Goal: Task Accomplishment & Management: Manage account settings

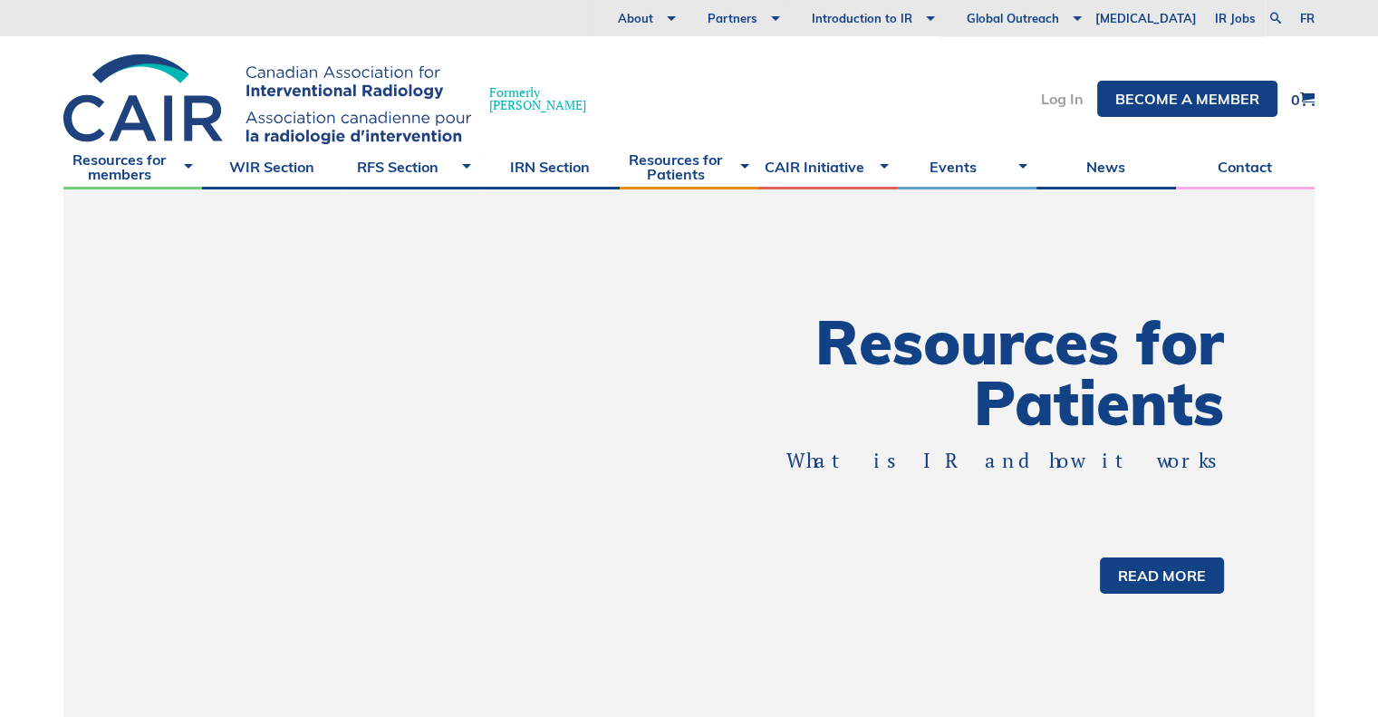
click at [1068, 96] on link "Log In" at bounding box center [1062, 99] width 43 height 14
click at [1060, 104] on link "Log In" at bounding box center [1062, 99] width 43 height 14
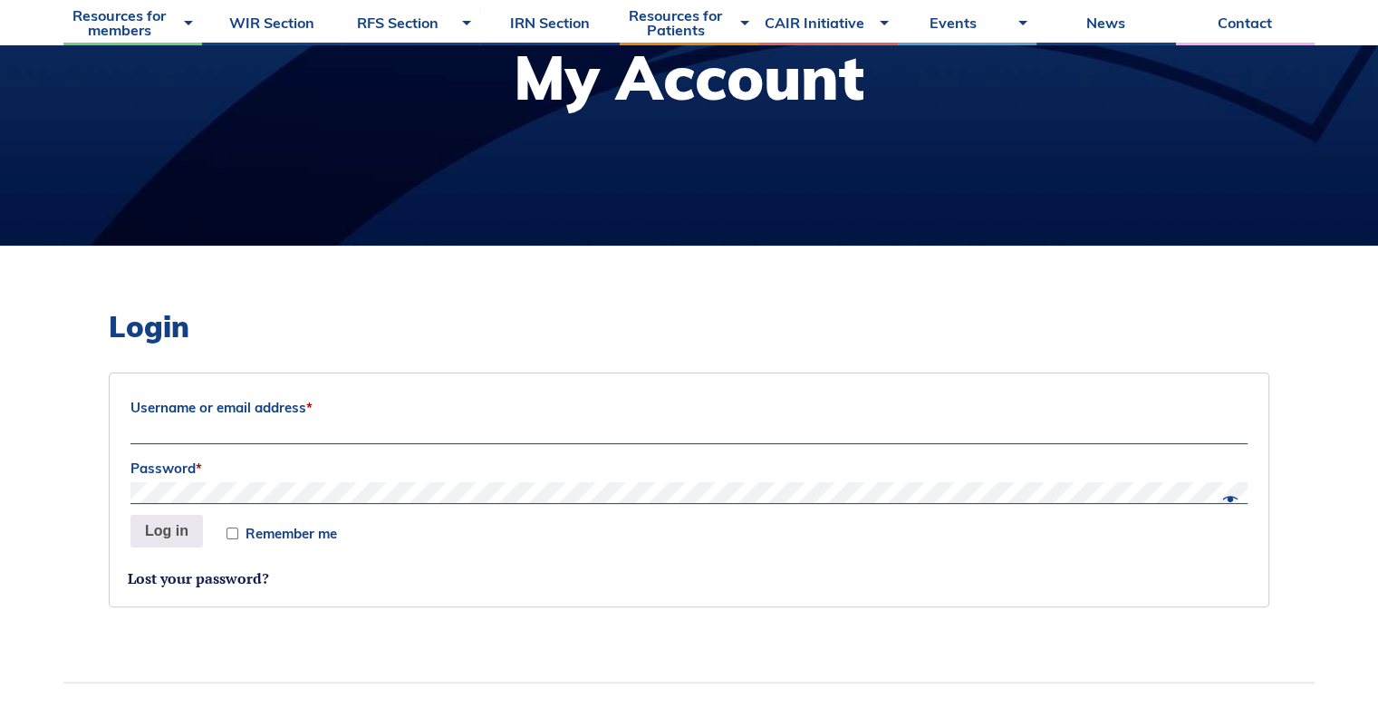
scroll to position [453, 0]
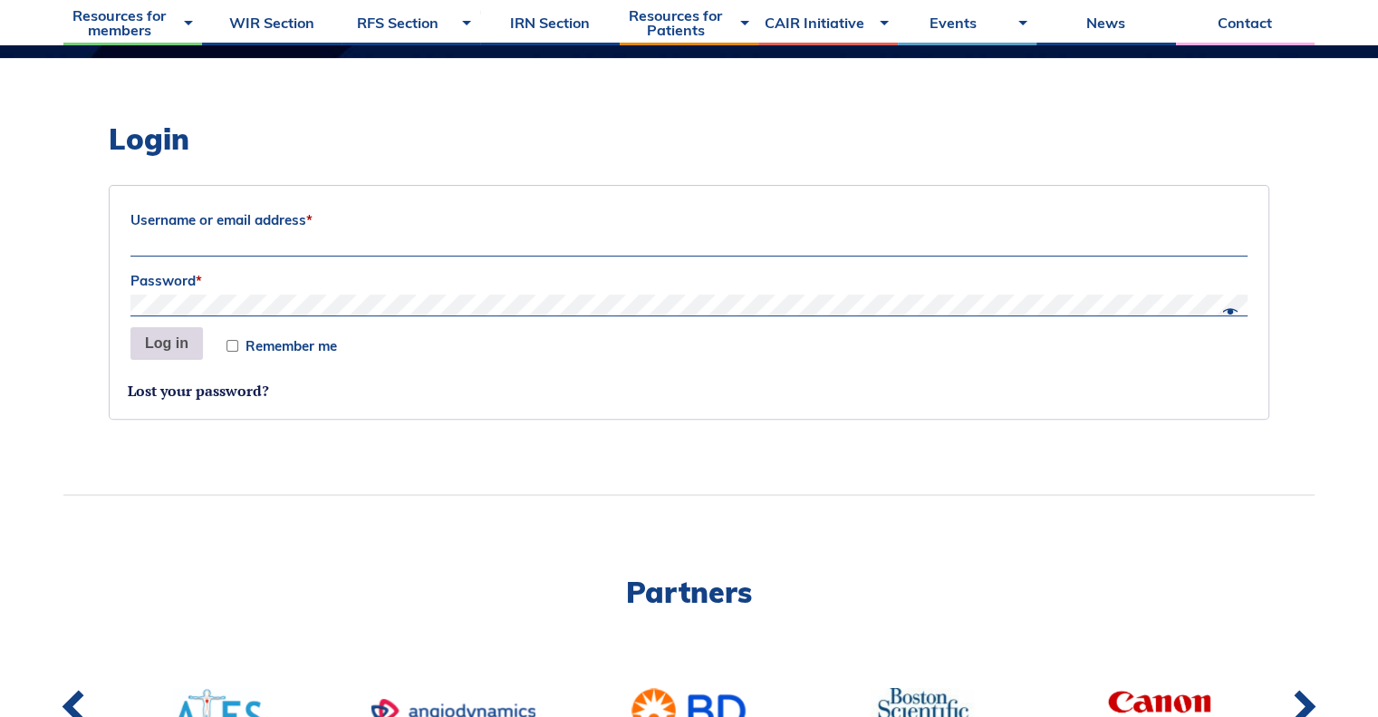
type input "Siri"
click at [178, 345] on button "Log in" at bounding box center [166, 343] width 72 height 33
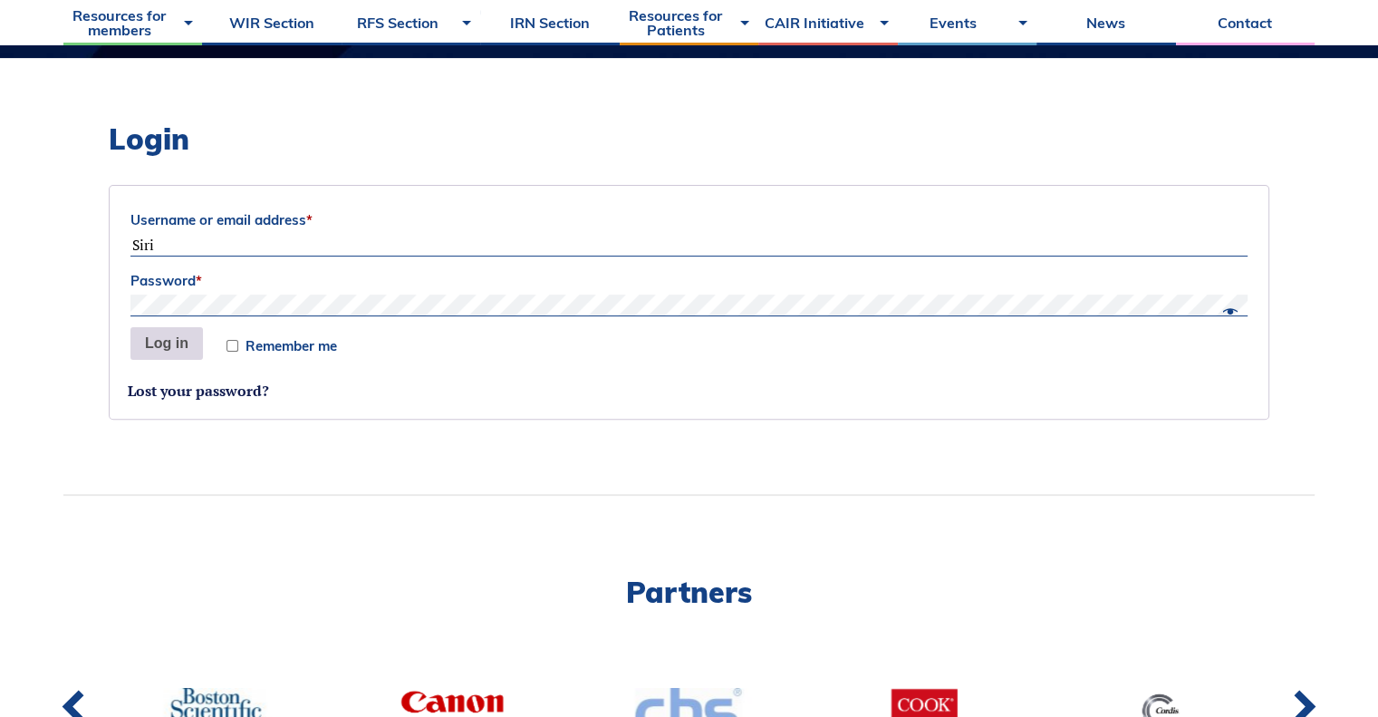
click at [178, 345] on button "Log in" at bounding box center [166, 343] width 72 height 33
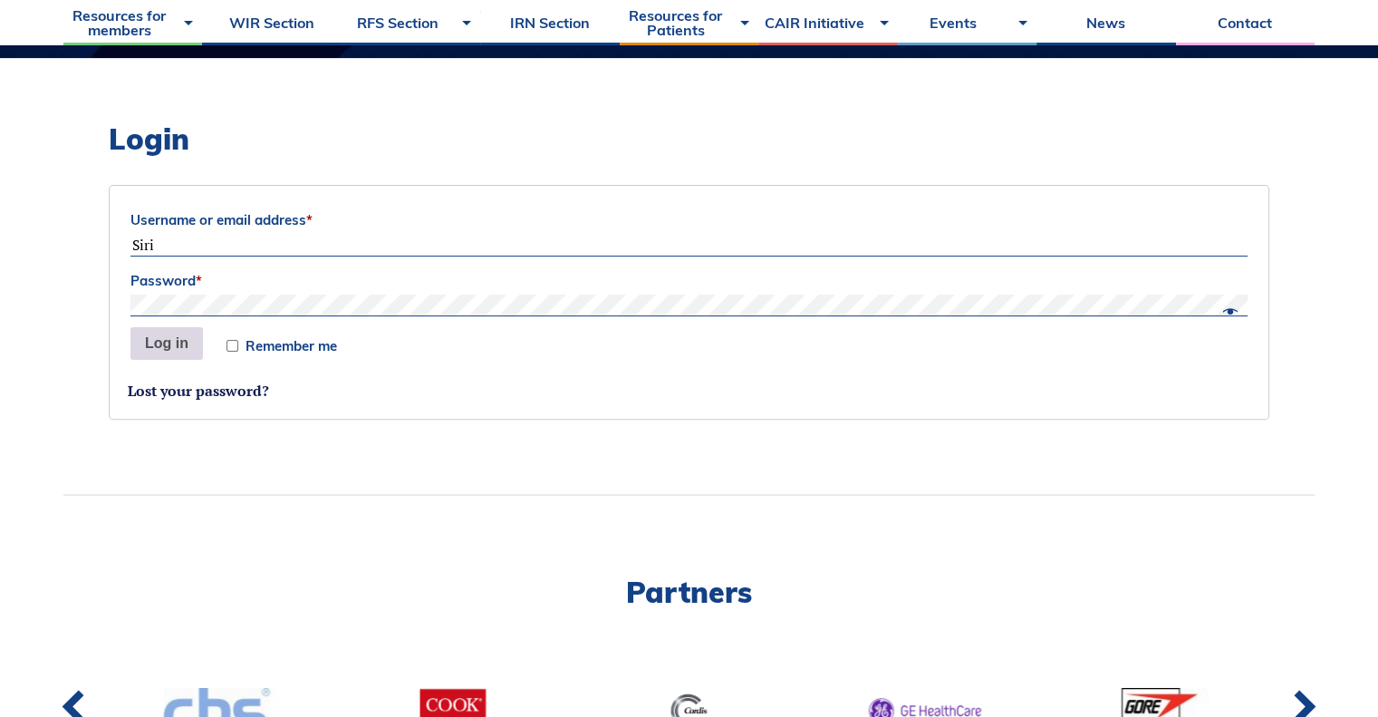
click at [181, 336] on button "Log in" at bounding box center [166, 343] width 72 height 33
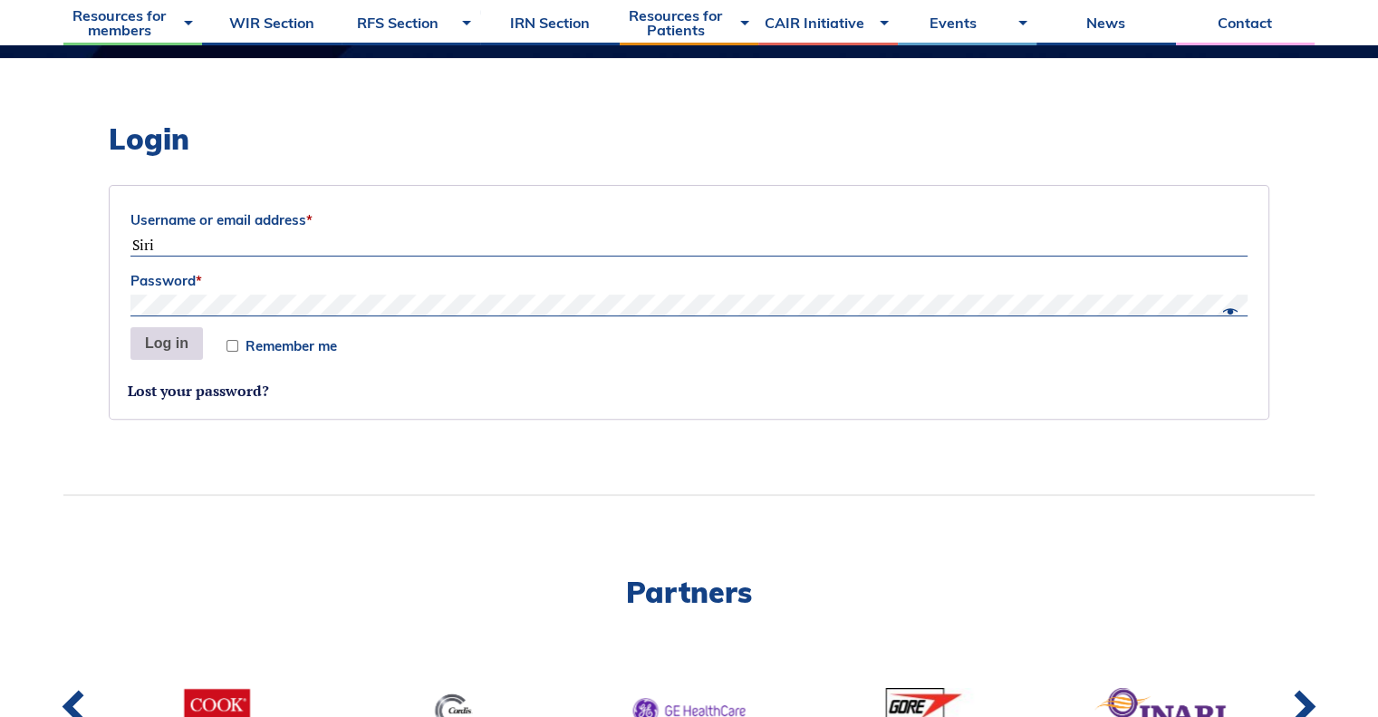
click at [171, 337] on button "Log in" at bounding box center [166, 343] width 72 height 33
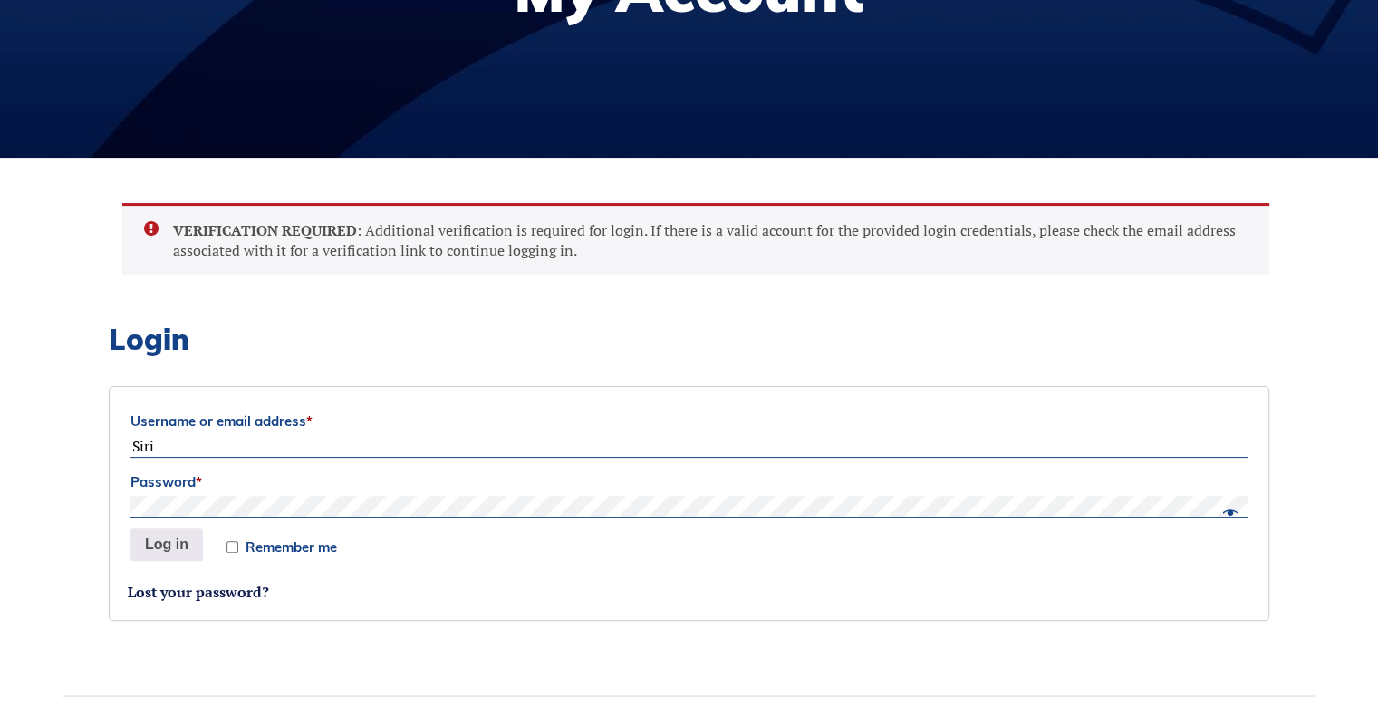
scroll to position [362, 0]
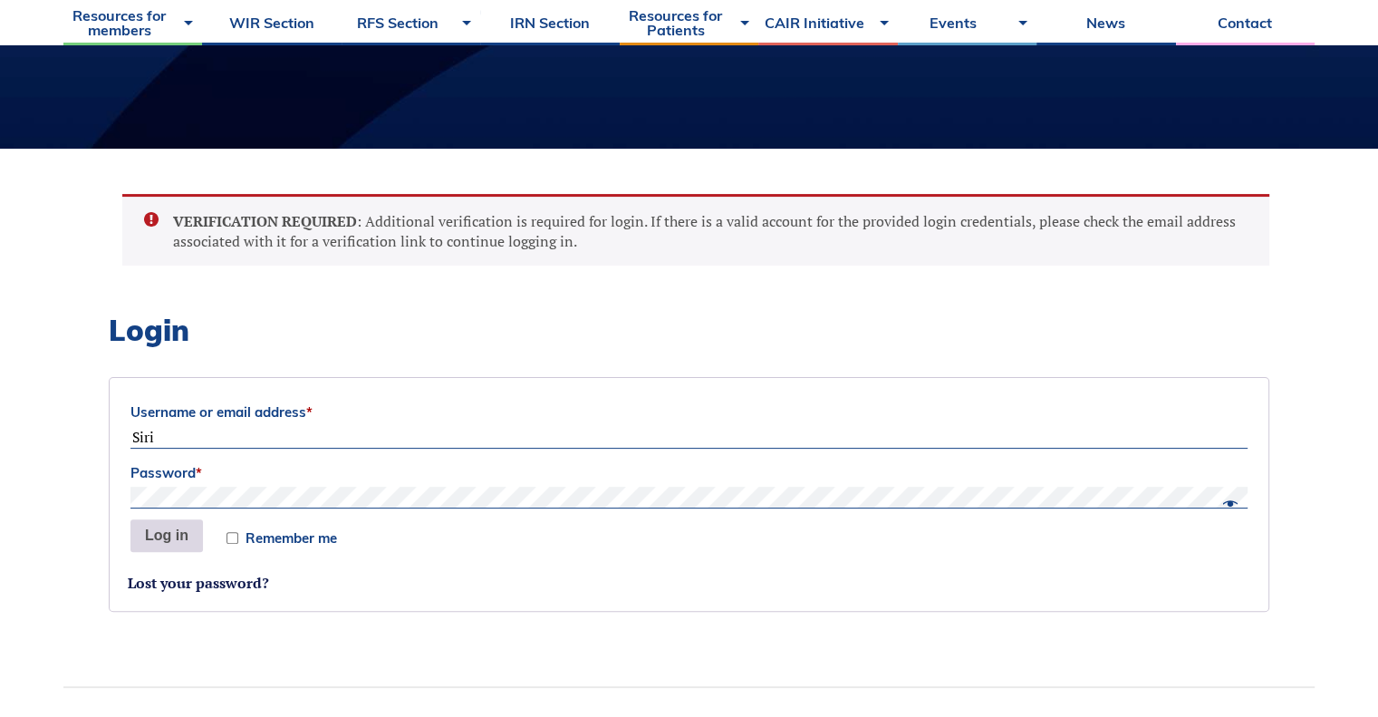
click at [178, 535] on button "Log in" at bounding box center [166, 535] width 72 height 33
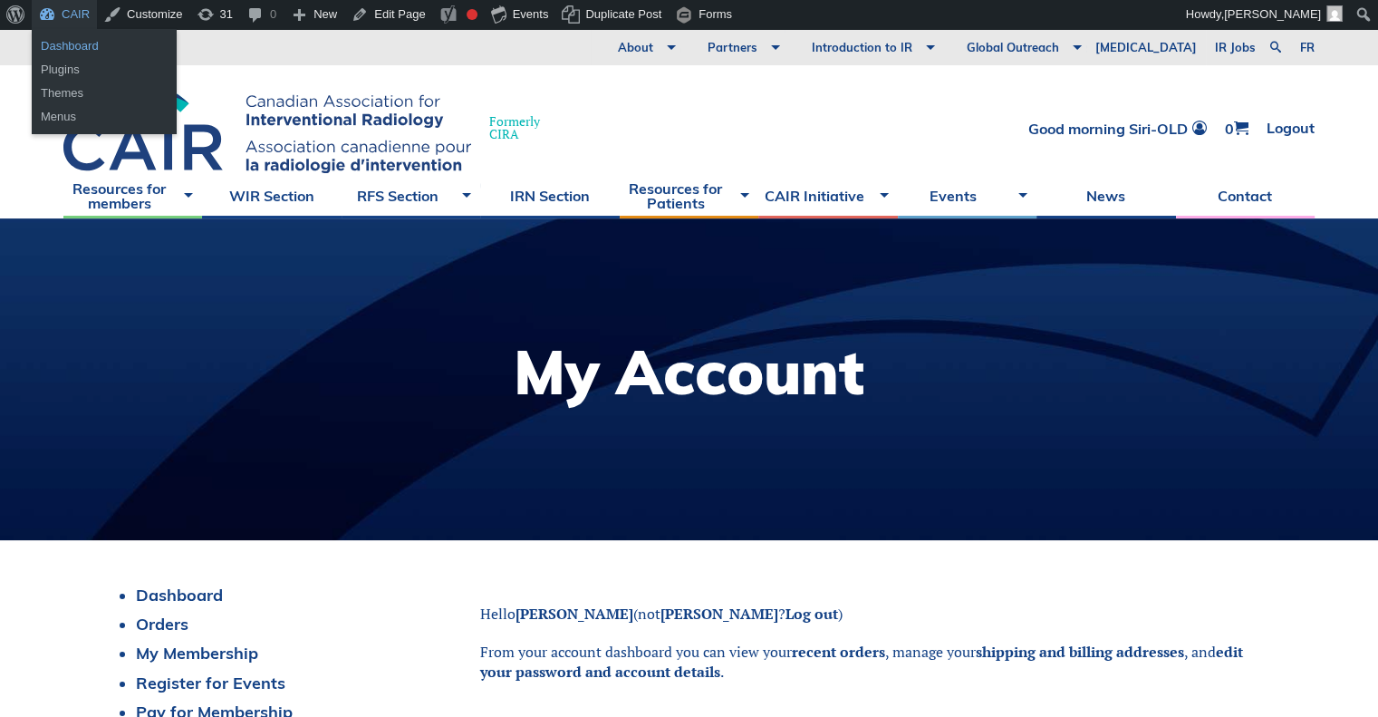
click at [62, 45] on link "Dashboard" at bounding box center [104, 46] width 145 height 24
